Goal: Information Seeking & Learning: Learn about a topic

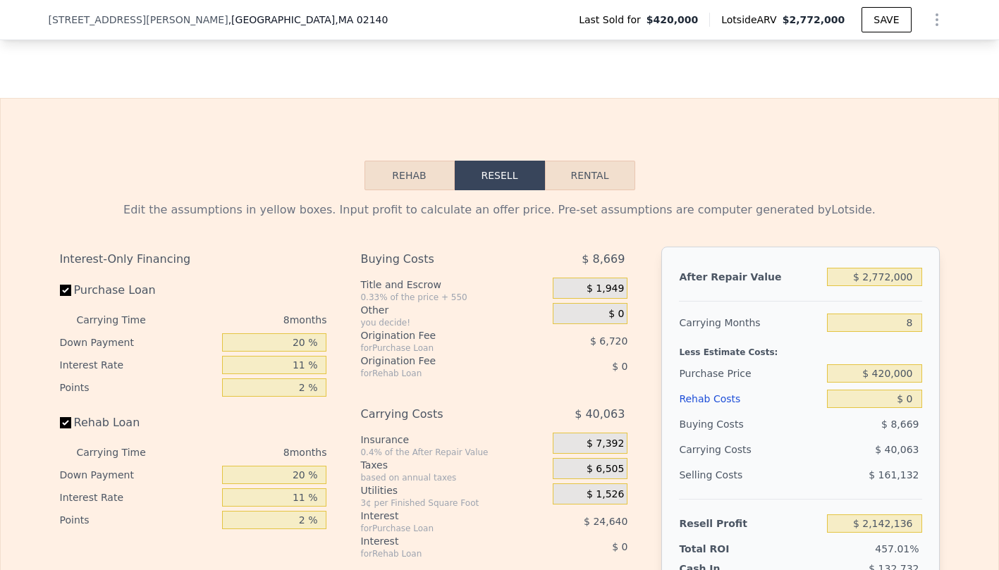
scroll to position [2061, 0]
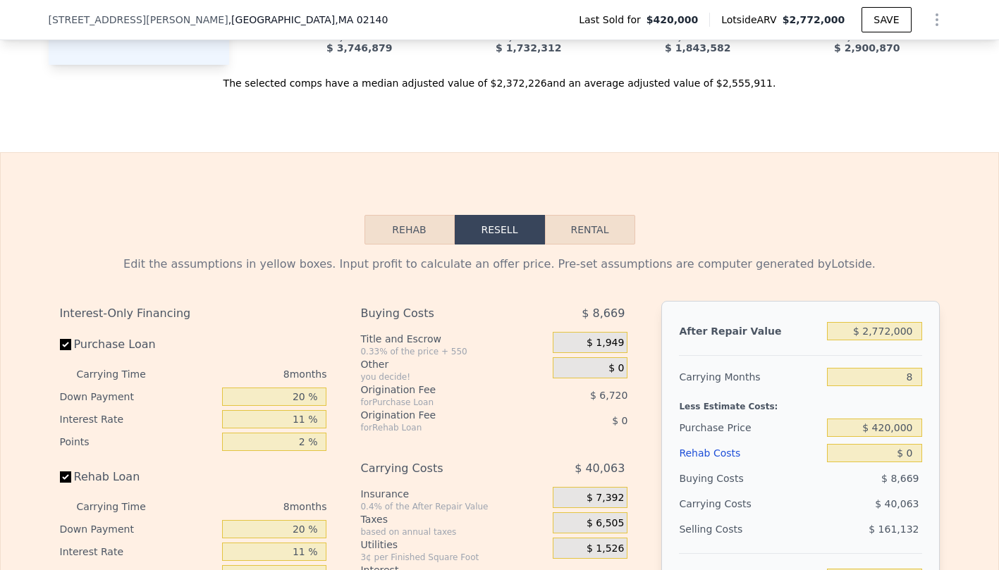
click at [403, 238] on button "Rehab" at bounding box center [410, 230] width 90 height 30
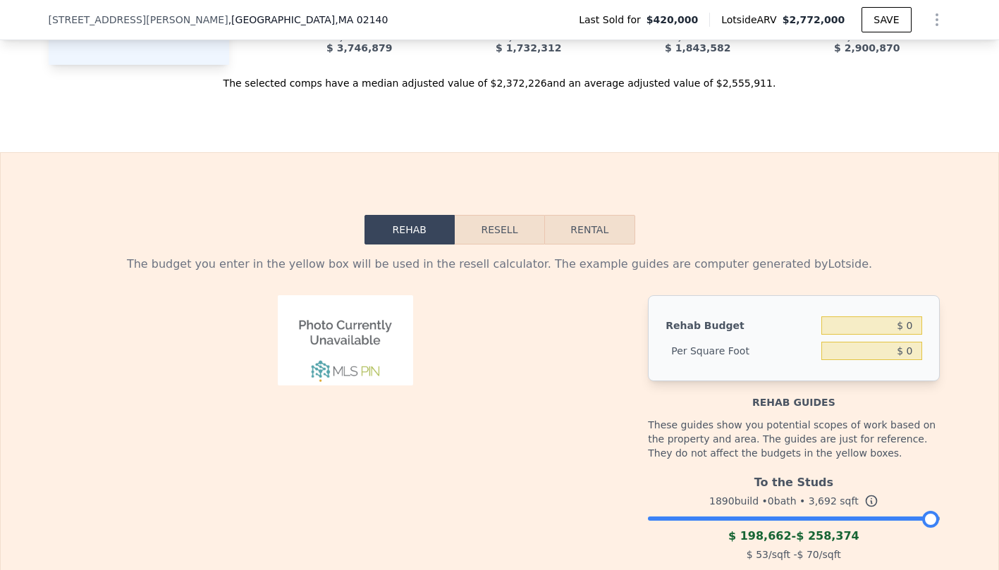
click at [496, 224] on button "Resell" at bounding box center [500, 230] width 90 height 30
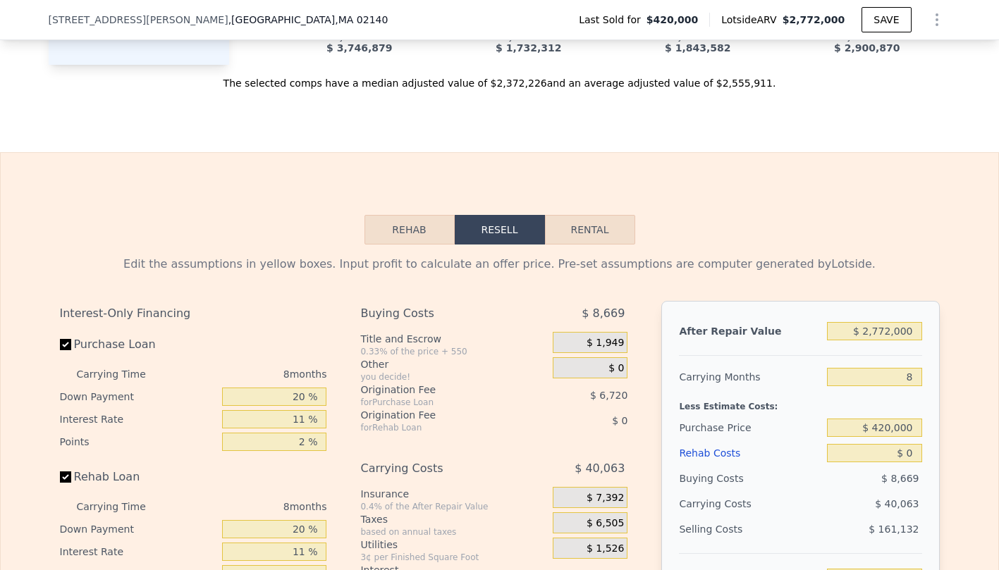
click at [575, 226] on button "Rental" at bounding box center [590, 230] width 90 height 30
select select "30"
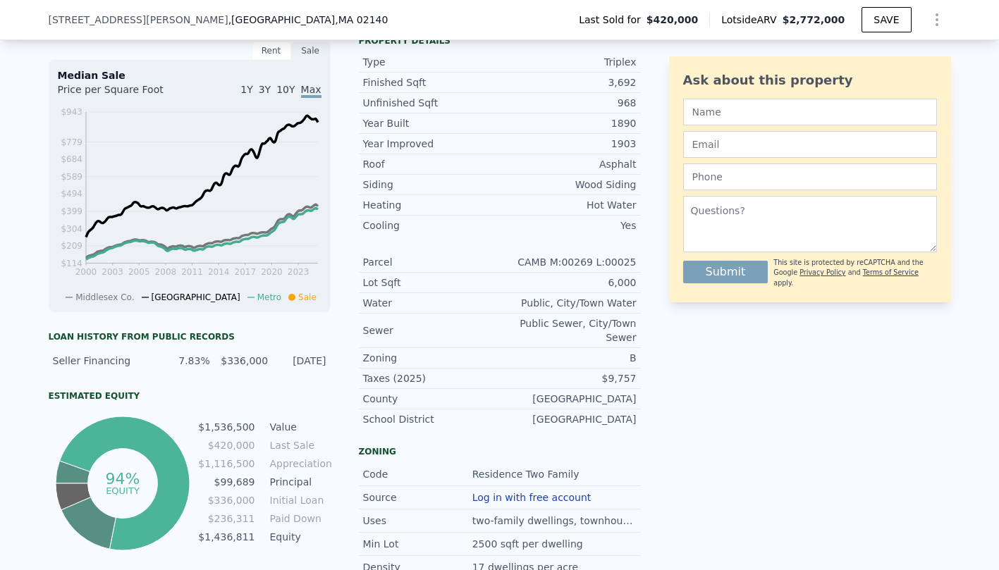
scroll to position [470, 0]
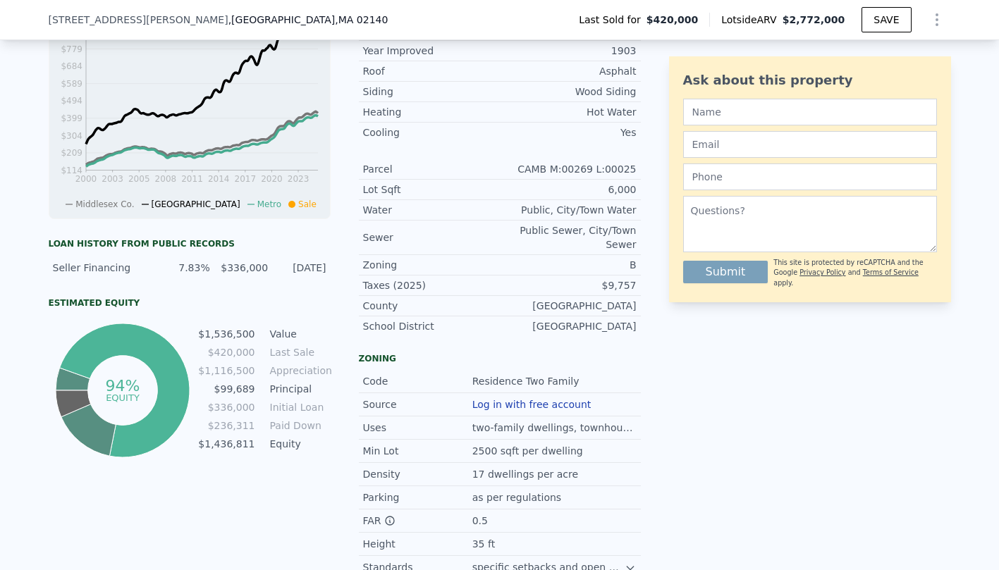
scroll to position [571, 0]
